Goal: Find specific page/section: Find specific page/section

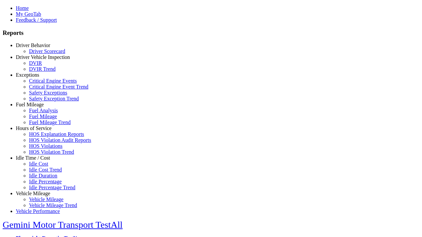
click at [38, 161] on link "Idle Time / Cost" at bounding box center [33, 158] width 34 height 6
click at [43, 167] on link "Idle Cost" at bounding box center [38, 164] width 19 height 6
